Goal: Find specific page/section: Find specific page/section

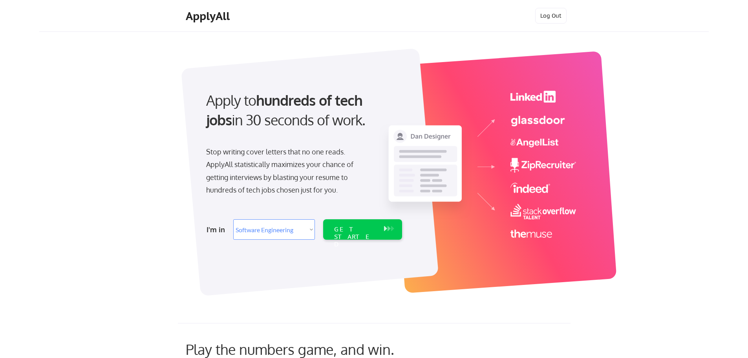
select select ""engineering""
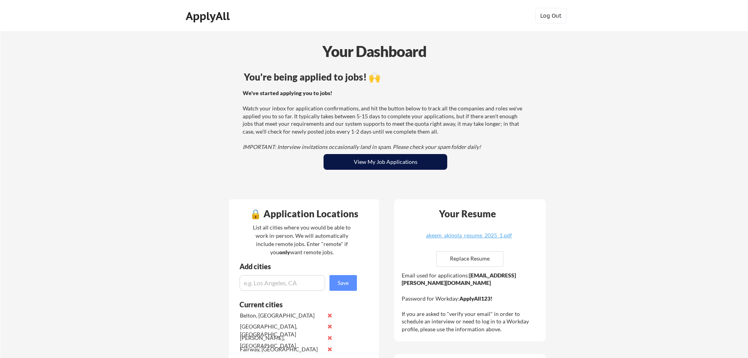
click at [364, 158] on button "View My Job Applications" at bounding box center [386, 162] width 124 height 16
